Goal: Information Seeking & Learning: Find specific page/section

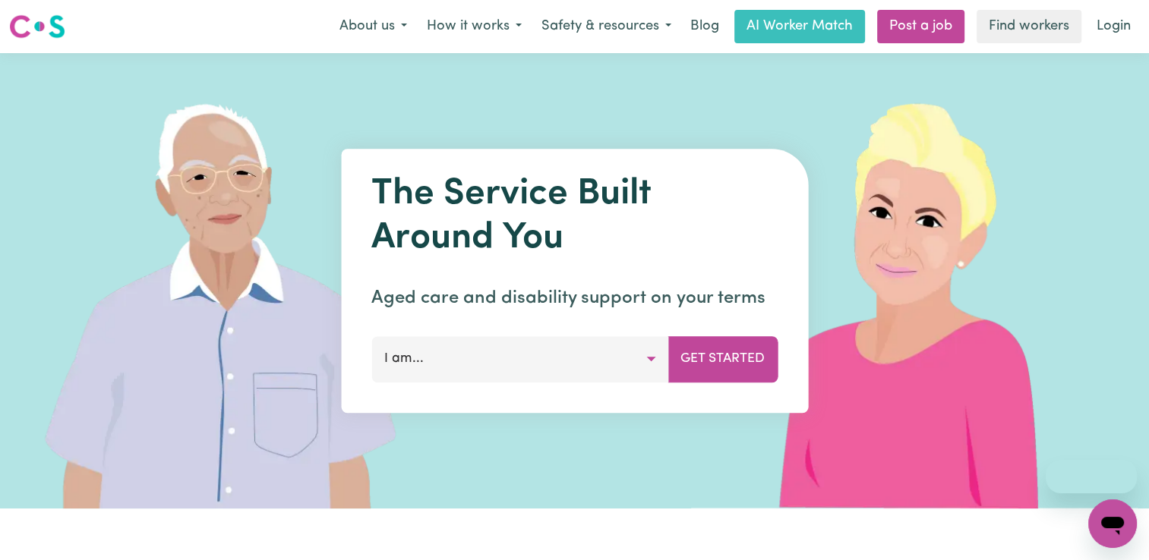
click at [463, 364] on button "I am..." at bounding box center [519, 359] width 297 height 46
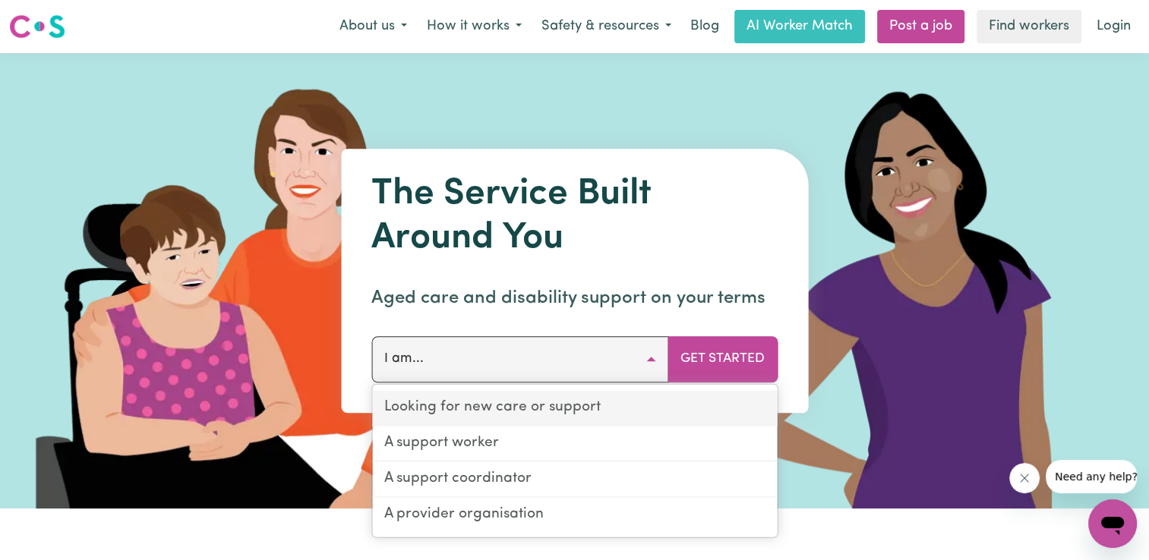
click at [468, 413] on link "Looking for new care or support" at bounding box center [574, 409] width 405 height 36
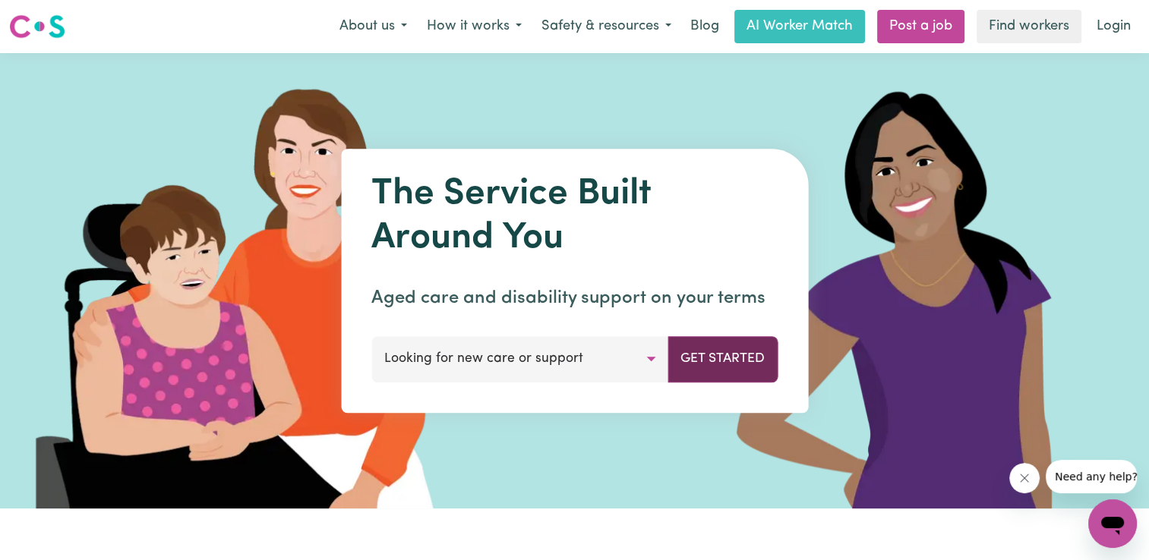
click at [749, 358] on button "Get Started" at bounding box center [722, 359] width 110 height 46
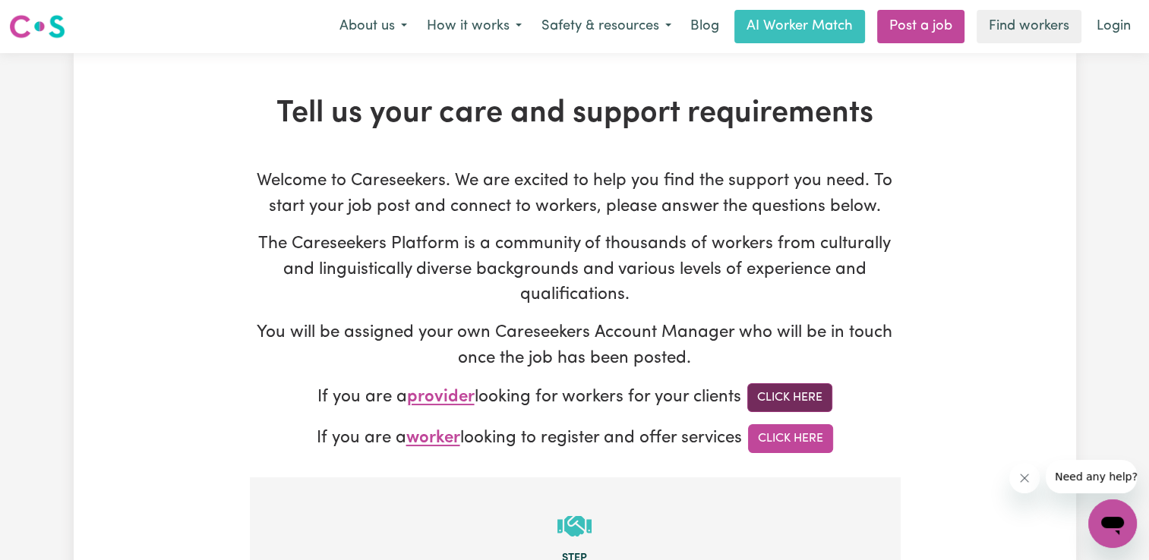
click at [796, 405] on link "Click Here" at bounding box center [789, 397] width 85 height 29
click at [784, 438] on link "Click Here" at bounding box center [790, 438] width 85 height 29
click at [1042, 42] on link "Find workers" at bounding box center [1028, 26] width 105 height 33
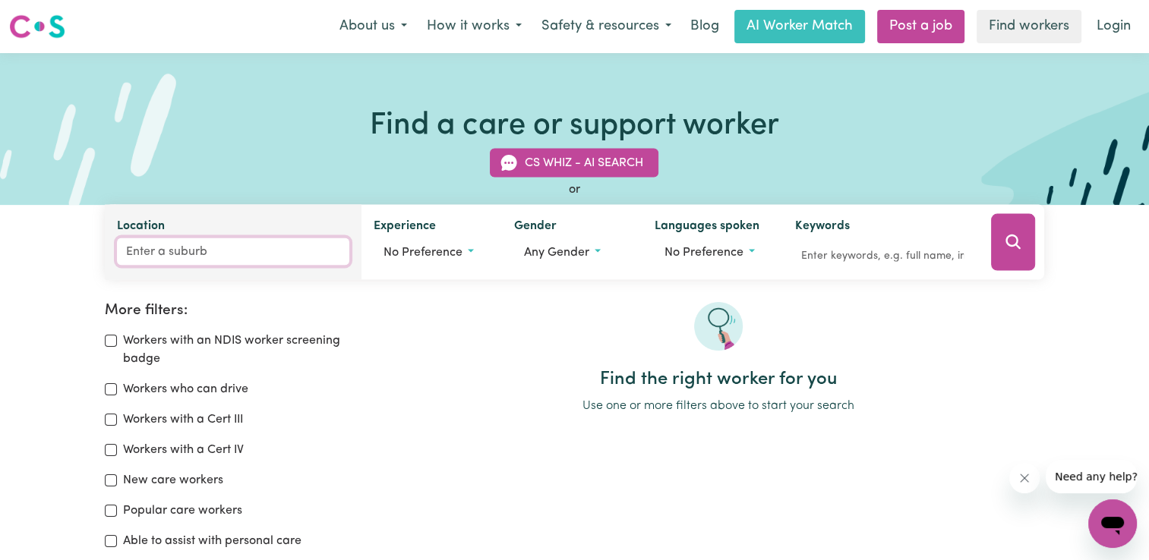
click at [203, 246] on input "Location" at bounding box center [233, 251] width 232 height 27
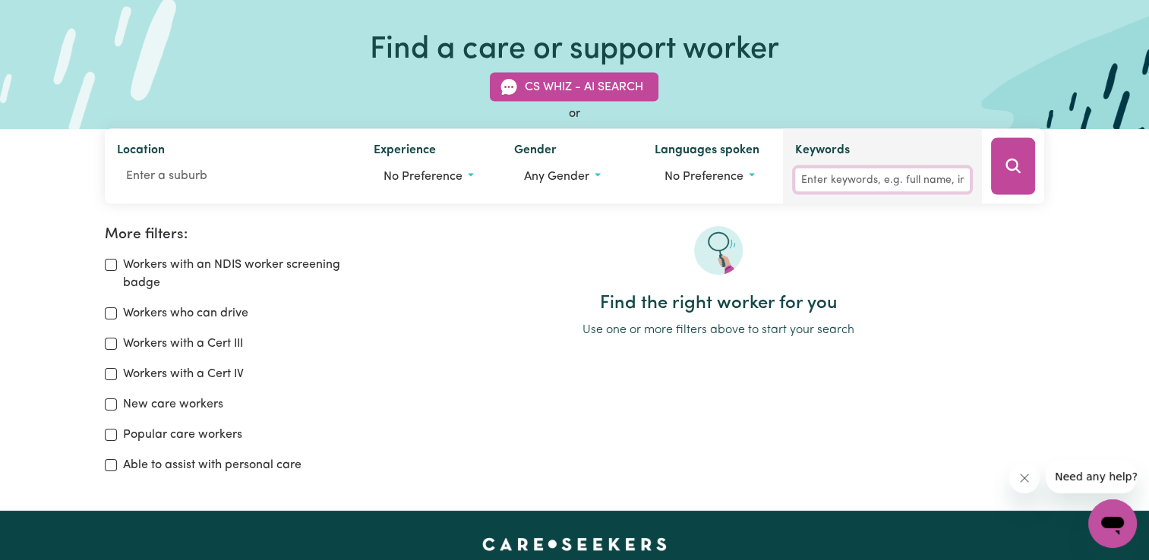
click at [935, 170] on input "Keywords" at bounding box center [882, 181] width 175 height 24
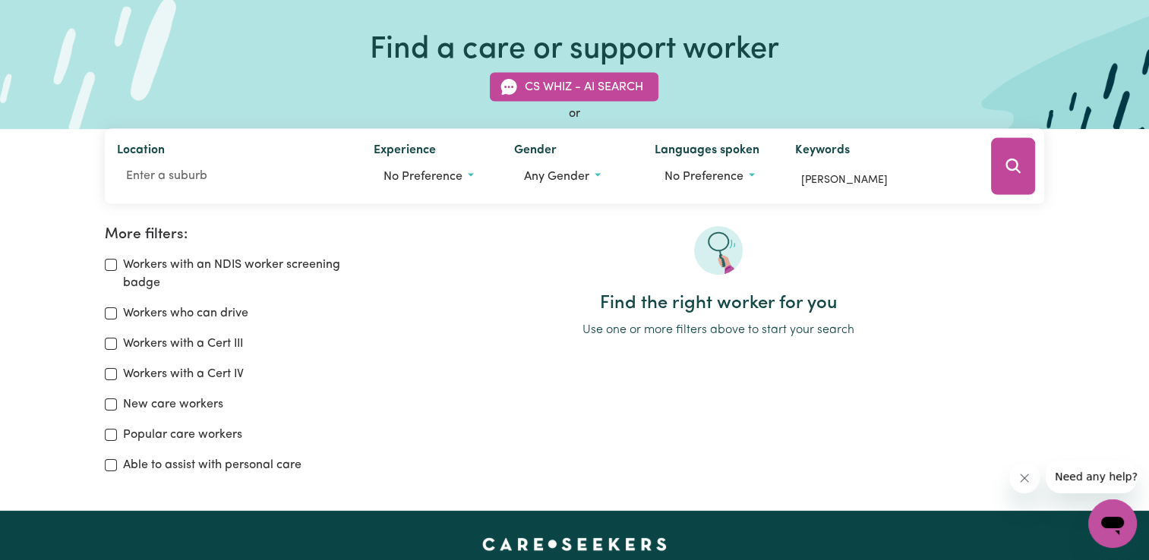
click at [991, 159] on button "Search" at bounding box center [1013, 166] width 44 height 57
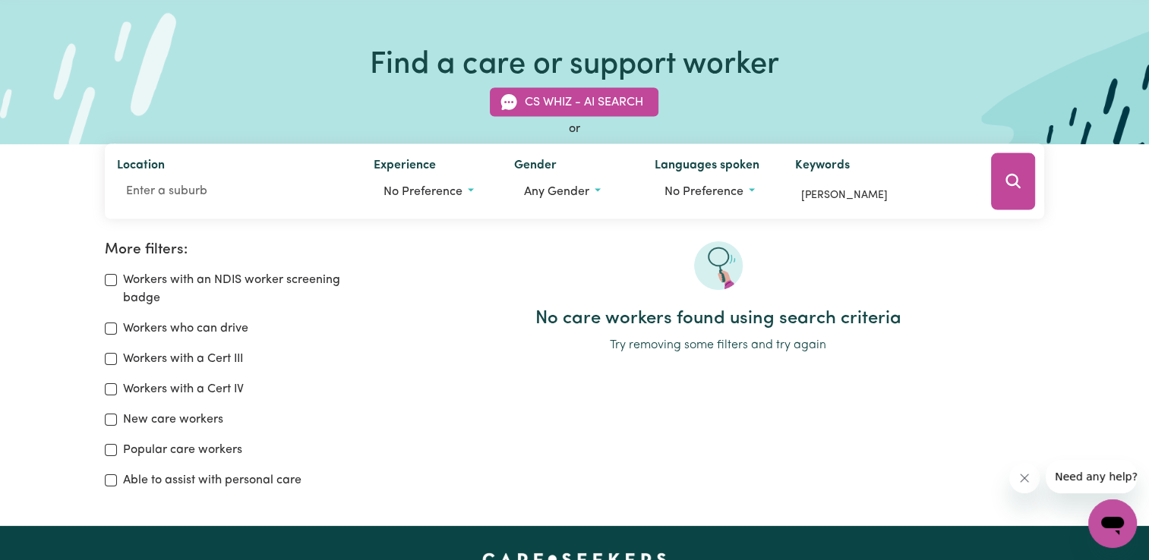
scroll to position [26, 0]
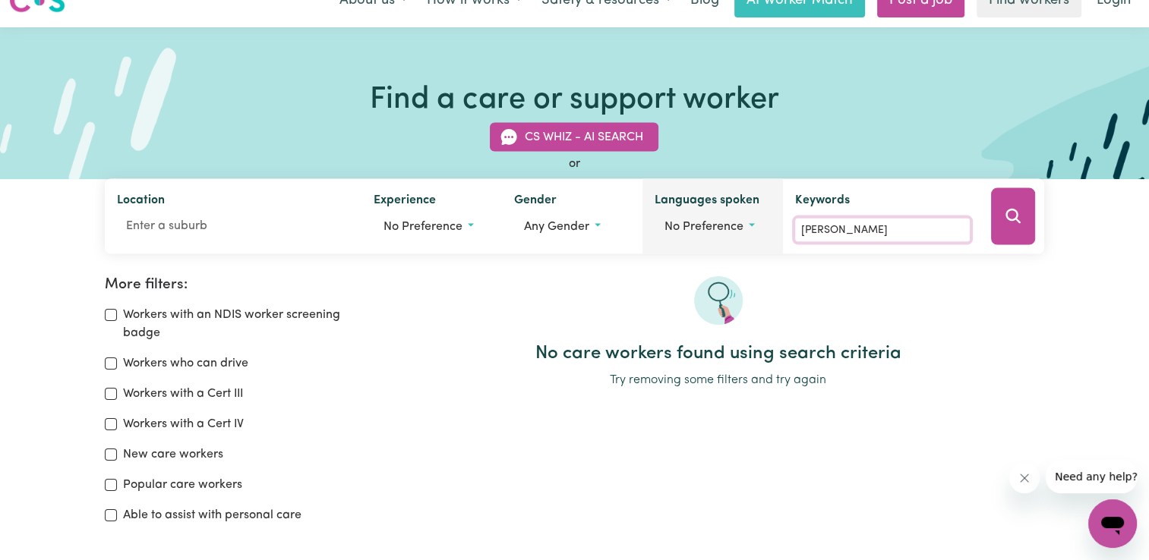
drag, startPoint x: 840, startPoint y: 235, endPoint x: 691, endPoint y: 244, distance: 149.1
click at [695, 244] on div "Location Experience No preference Gender Any gender Languages spoken No prefere…" at bounding box center [574, 216] width 939 height 75
type input "Bia"
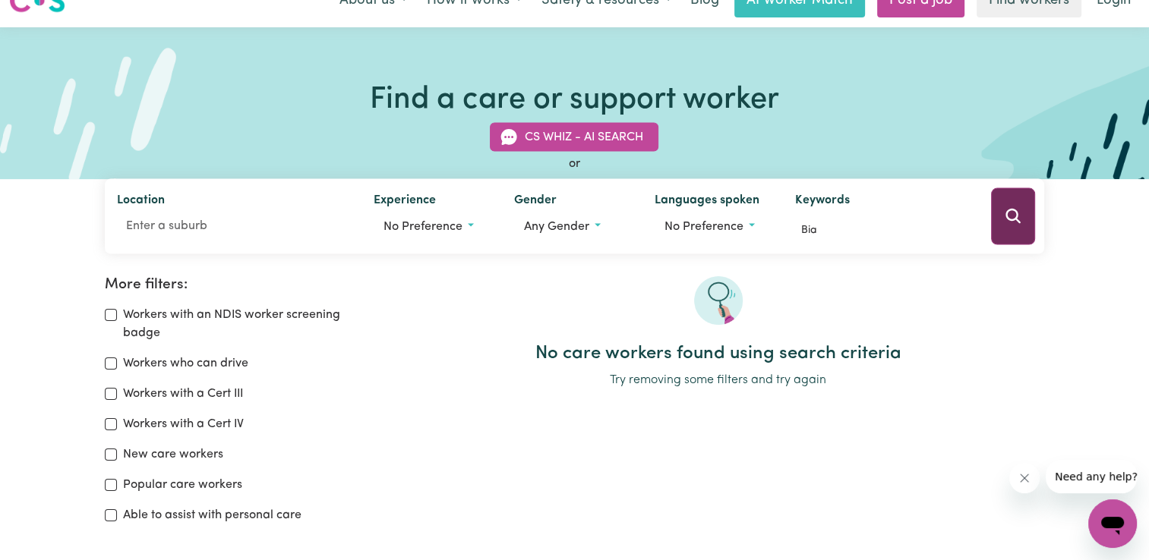
click at [1017, 223] on icon "Search" at bounding box center [1013, 216] width 18 height 18
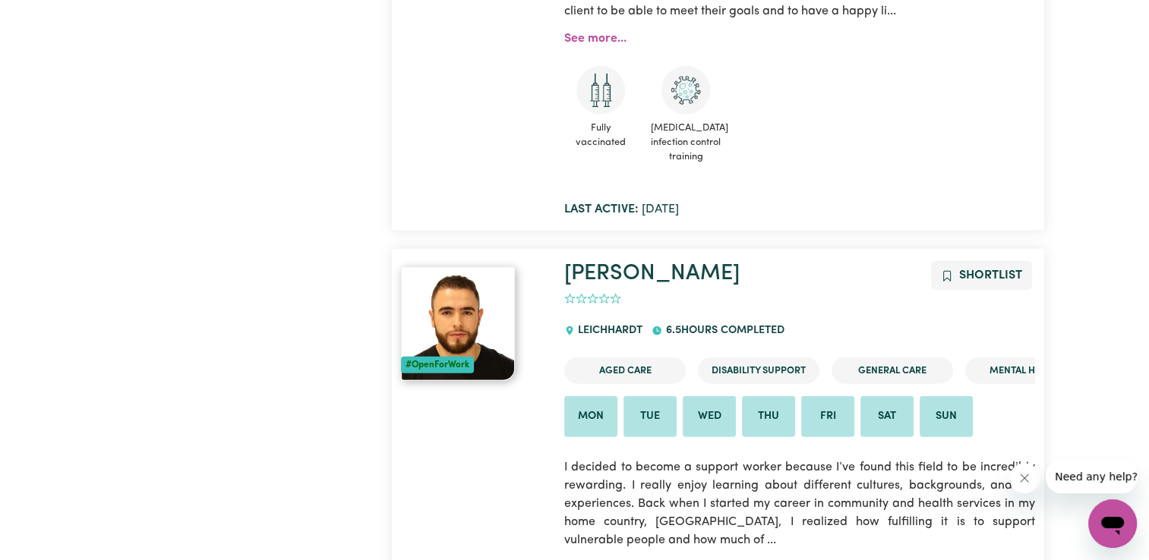
scroll to position [10124, 0]
